Goal: Information Seeking & Learning: Learn about a topic

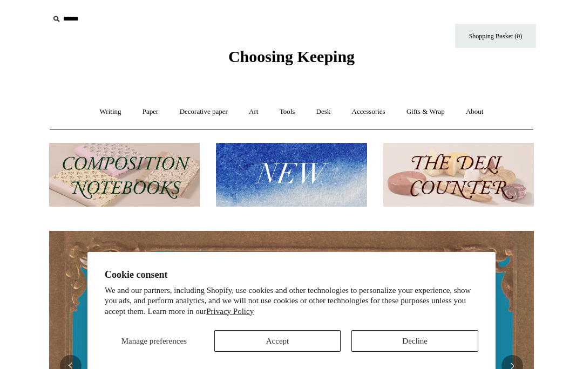
click at [302, 342] on button "Accept" at bounding box center [277, 342] width 127 height 22
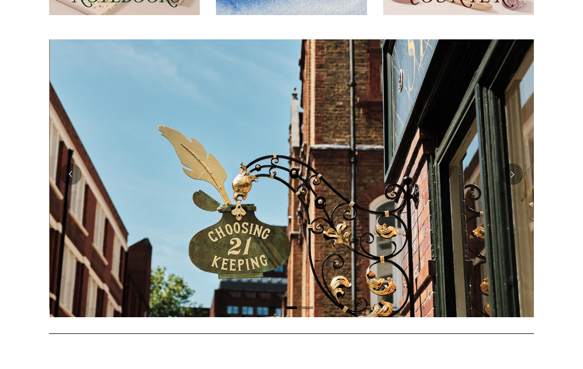
scroll to position [0, 485]
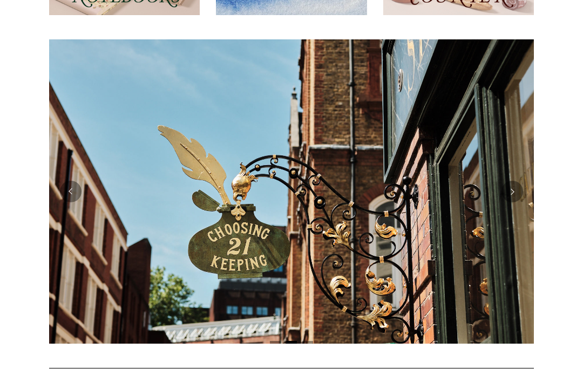
click at [514, 190] on button "Next" at bounding box center [513, 192] width 22 height 22
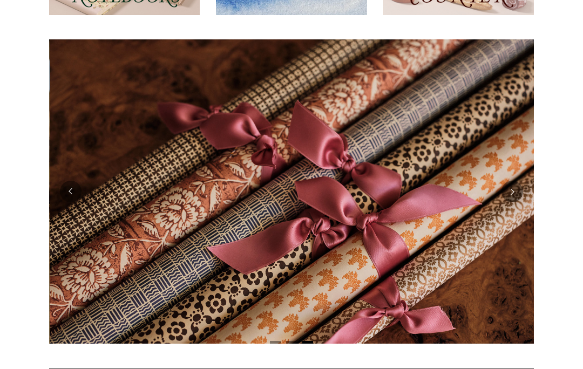
scroll to position [0, 970]
click at [511, 193] on button "Next" at bounding box center [513, 192] width 22 height 22
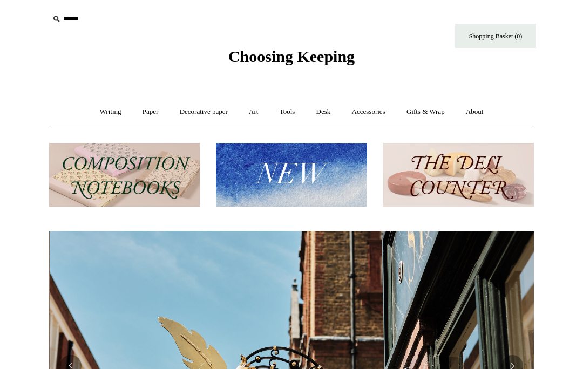
scroll to position [0, 485]
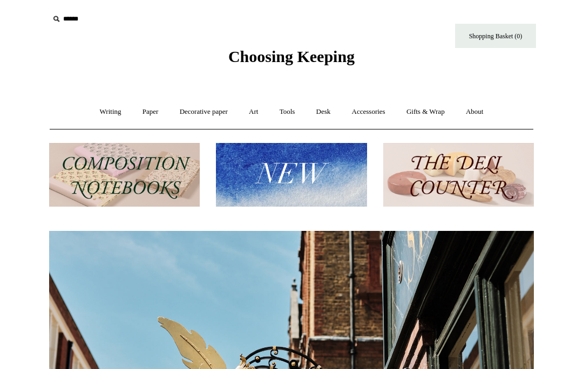
click at [144, 115] on link "Paper +" at bounding box center [151, 112] width 36 height 29
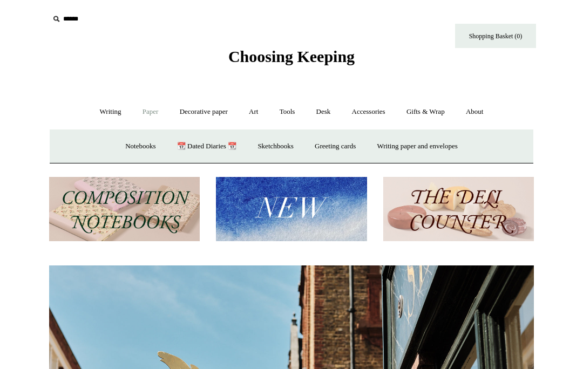
scroll to position [0, 0]
click at [196, 113] on link "Decorative paper +" at bounding box center [204, 112] width 68 height 29
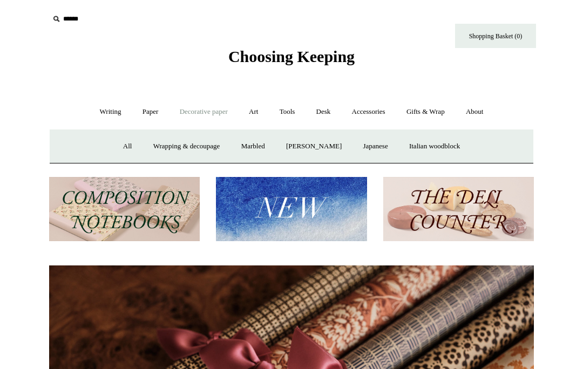
click at [120, 149] on link "All" at bounding box center [127, 146] width 29 height 29
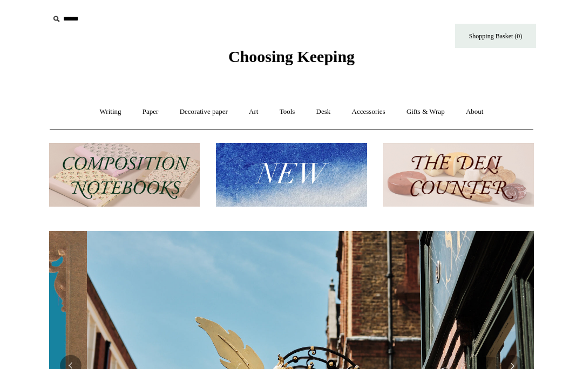
scroll to position [0, 485]
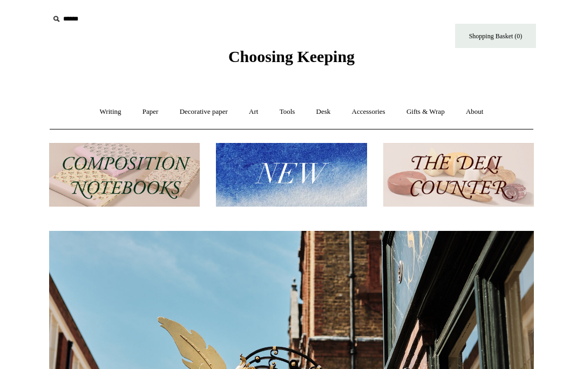
click at [259, 113] on link "Art +" at bounding box center [253, 112] width 29 height 29
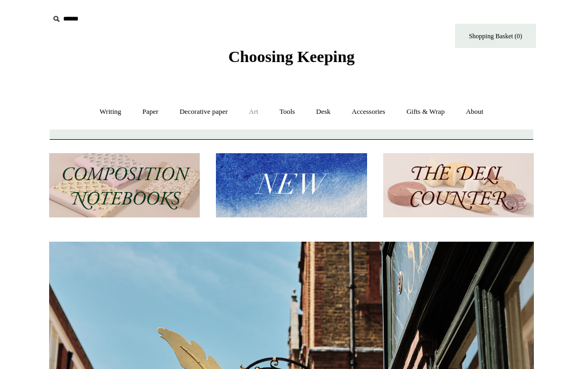
click at [255, 118] on link "Art -" at bounding box center [253, 112] width 29 height 29
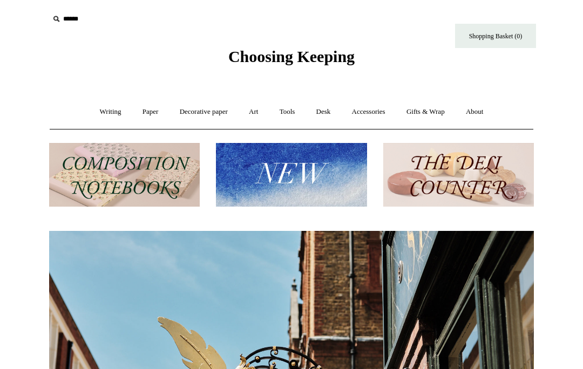
click at [260, 111] on link "Art +" at bounding box center [253, 112] width 29 height 29
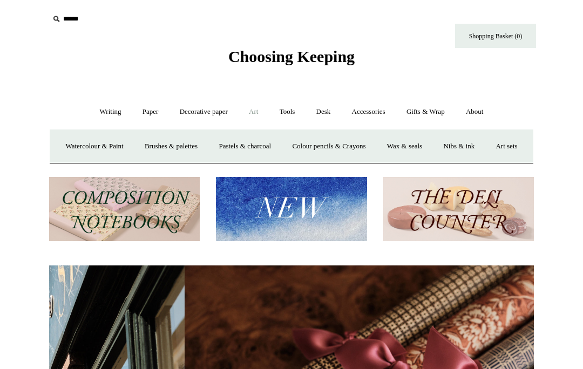
scroll to position [0, 146]
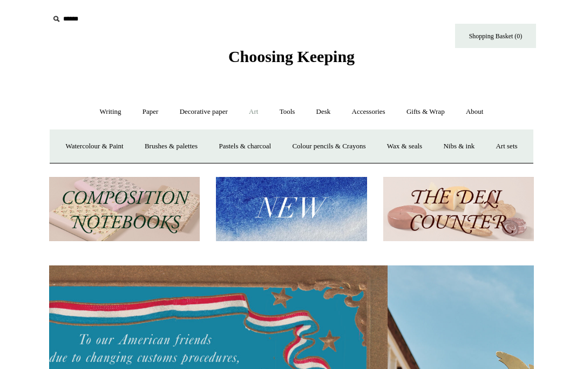
click at [484, 147] on link "Nibs & ink" at bounding box center [459, 146] width 51 height 29
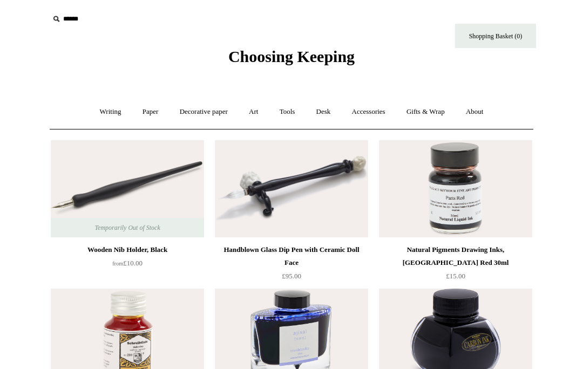
click at [250, 107] on link "Art +" at bounding box center [253, 112] width 29 height 29
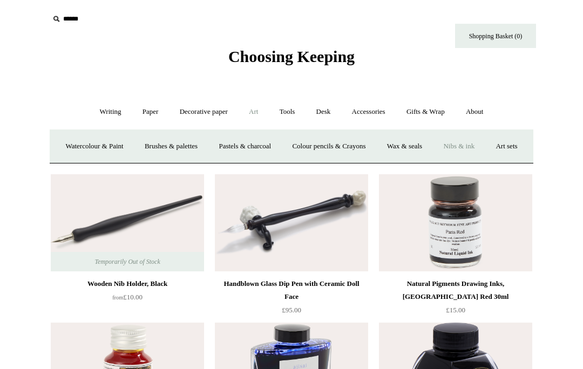
click at [147, 113] on link "Paper +" at bounding box center [151, 112] width 36 height 29
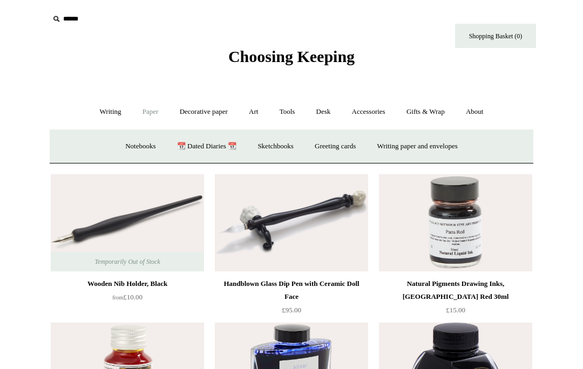
click at [282, 147] on link "Sketchbooks +" at bounding box center [275, 146] width 55 height 29
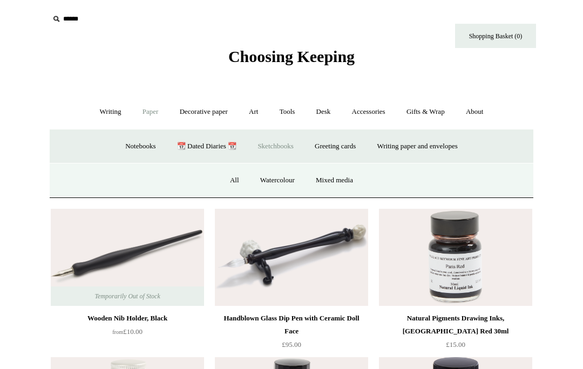
click at [279, 183] on link "Watercolour" at bounding box center [278, 180] width 54 height 29
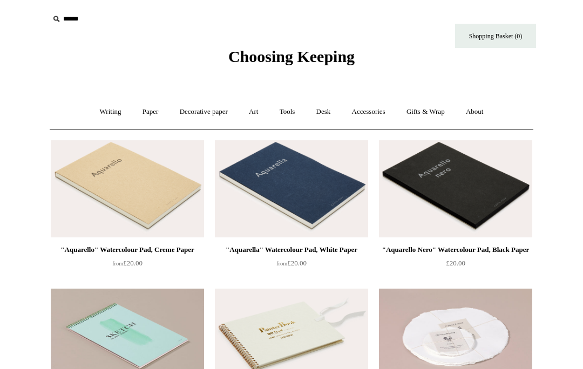
click at [254, 113] on link "Art +" at bounding box center [253, 112] width 29 height 29
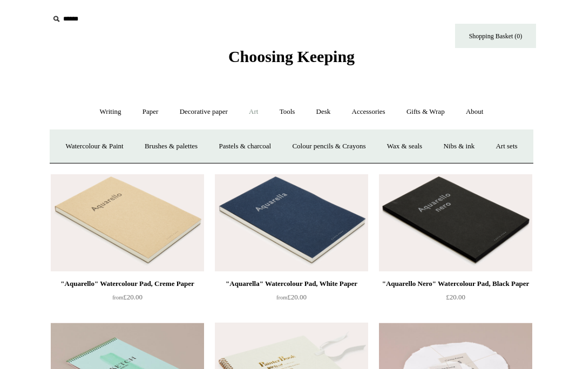
click at [118, 145] on link "Watercolour & Paint" at bounding box center [94, 146] width 77 height 29
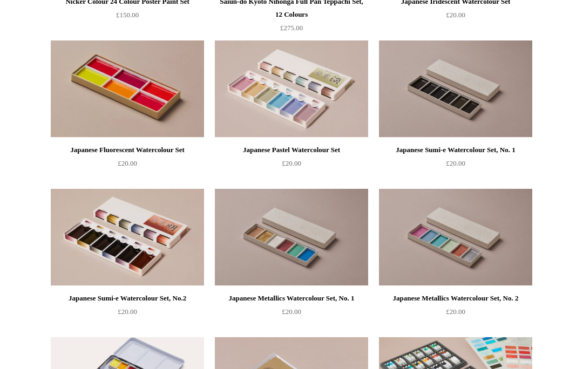
scroll to position [1435, 0]
